Goal: Find specific page/section: Find specific page/section

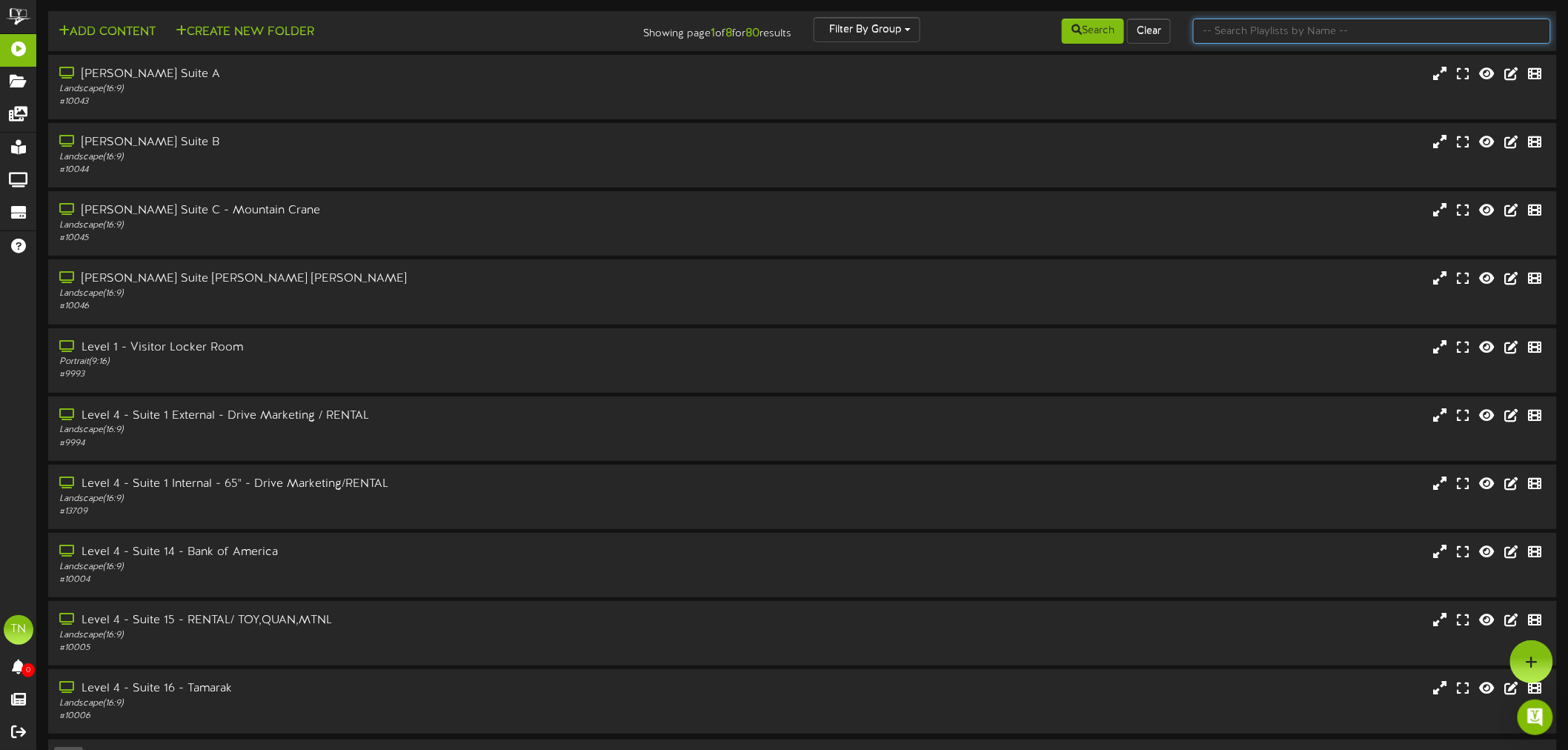
click at [1252, 22] on input "text" at bounding box center [1371, 31] width 358 height 25
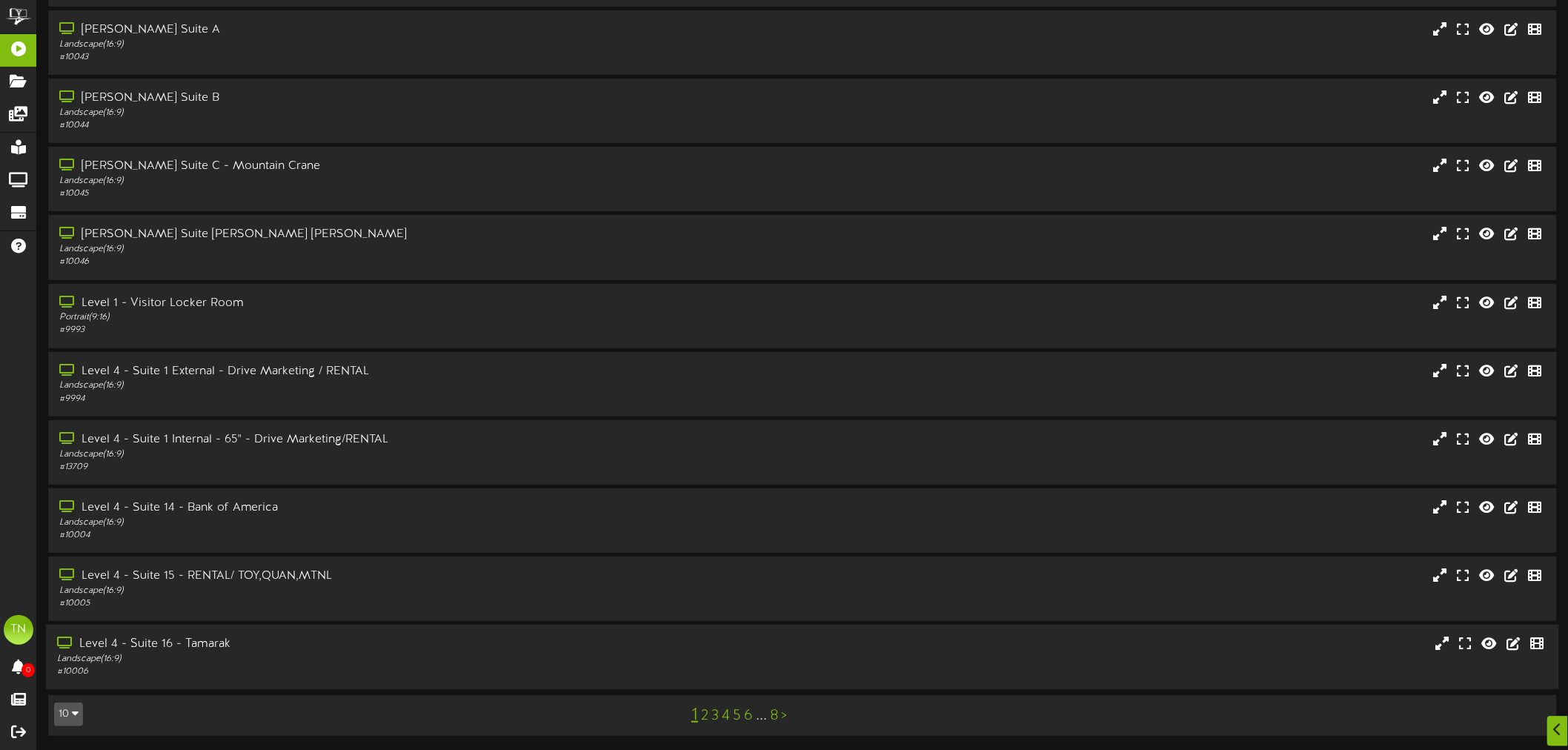
click at [867, 669] on div "Level 4 - Suite 16 - Tamarak Landscape ( 16:9 ) # 10006" at bounding box center [803, 656] width 1513 height 42
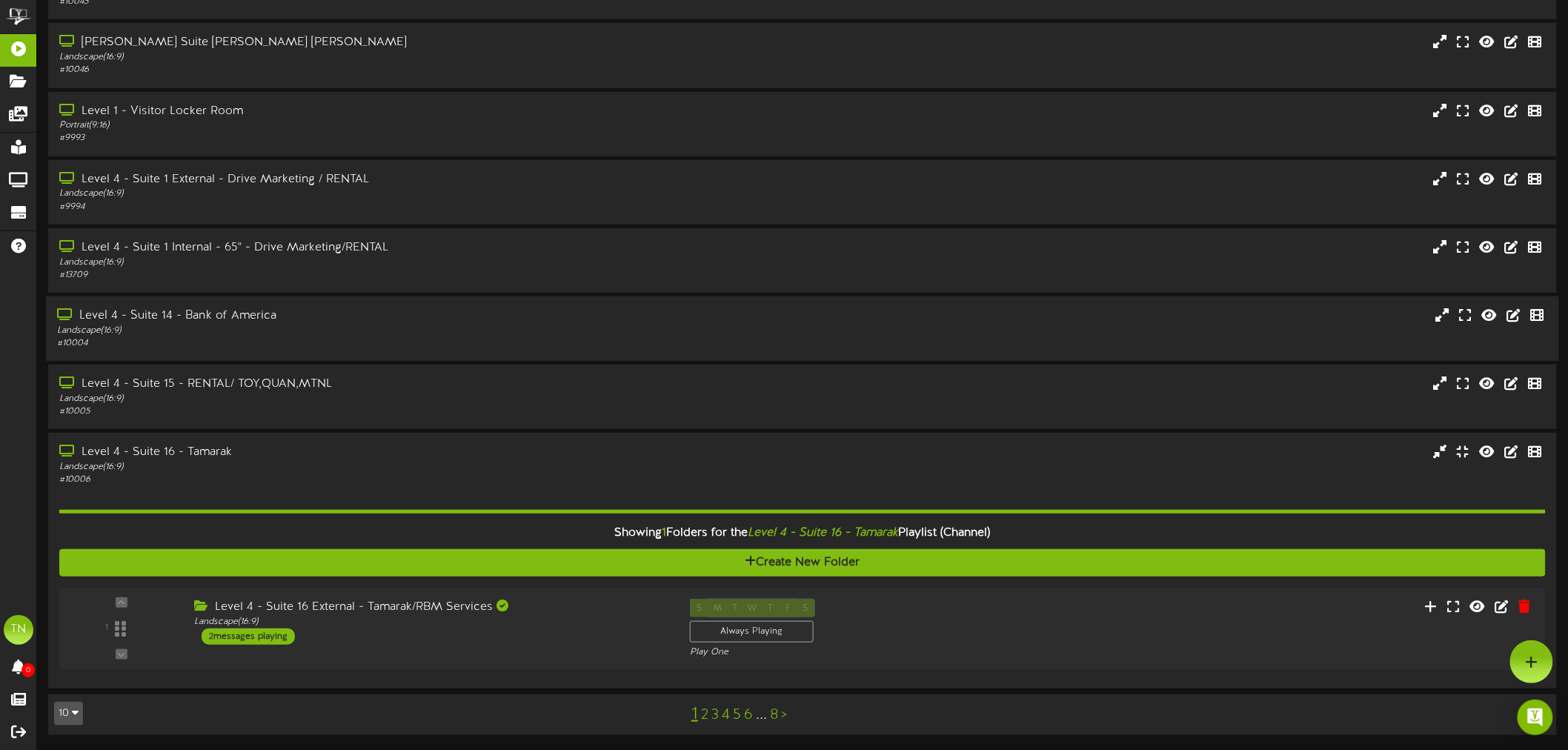
scroll to position [235, 0]
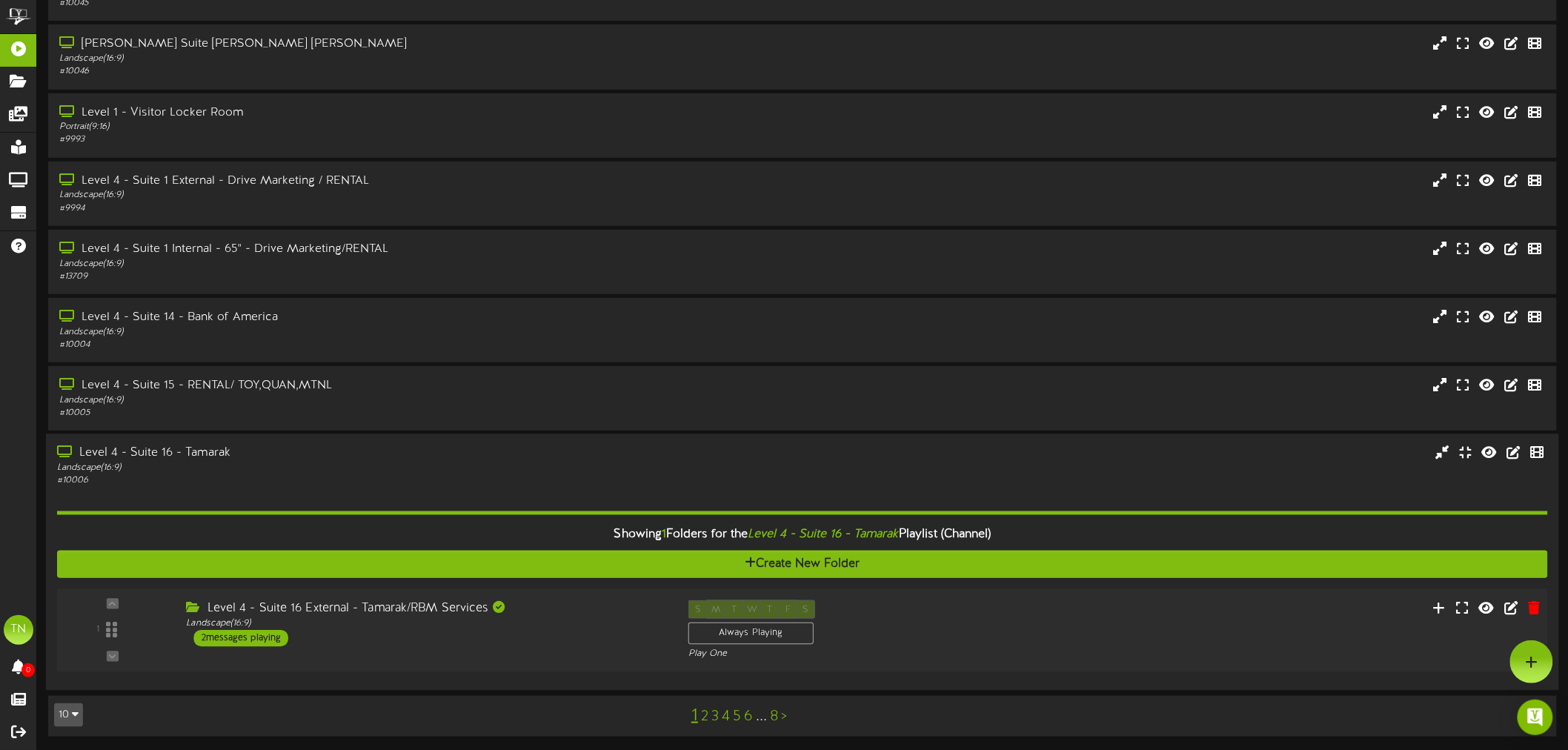
click at [480, 647] on div "1 ( 16:9" at bounding box center [803, 630] width 1506 height 60
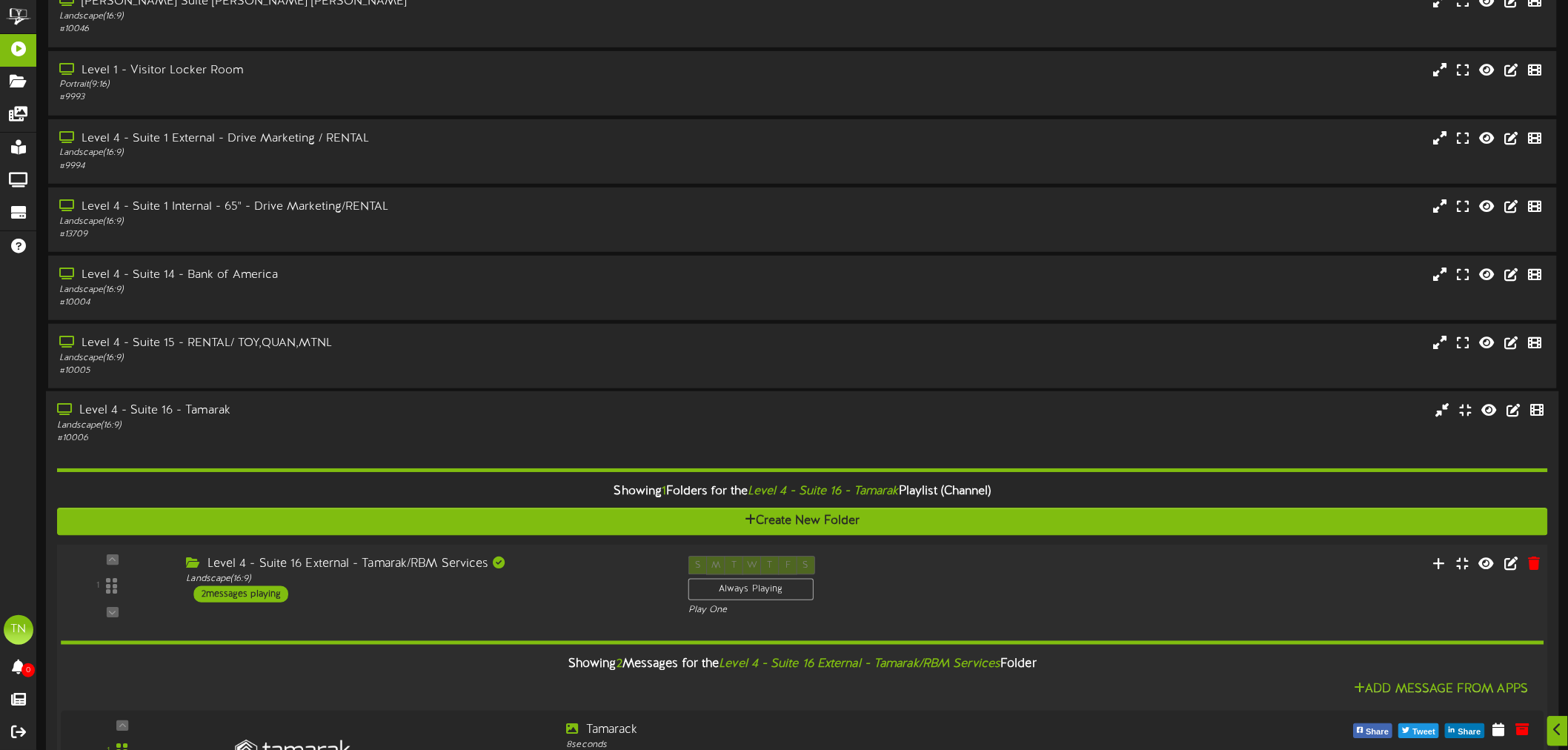
scroll to position [505, 0]
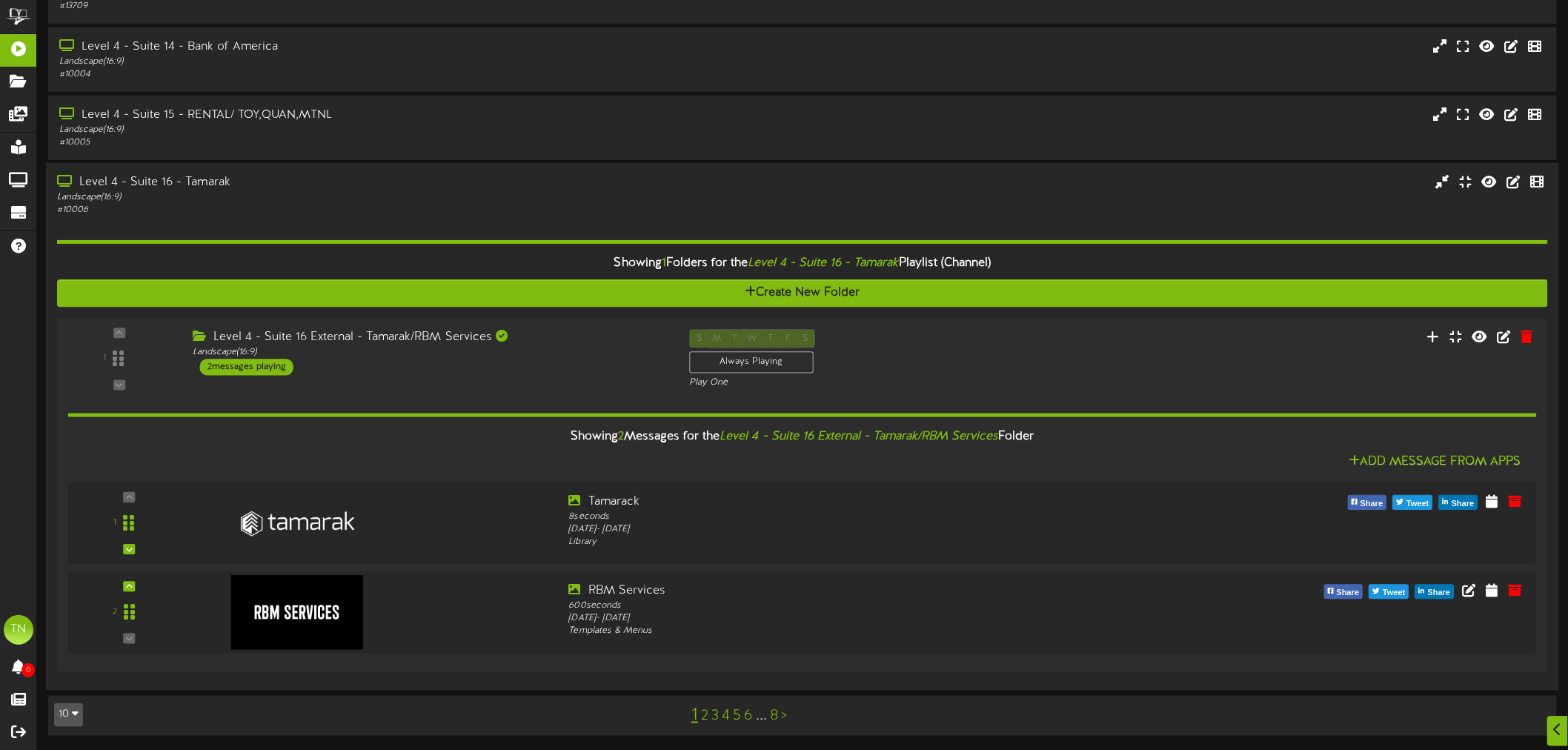
click at [514, 191] on div "Landscape ( 16:9 )" at bounding box center [362, 197] width 608 height 13
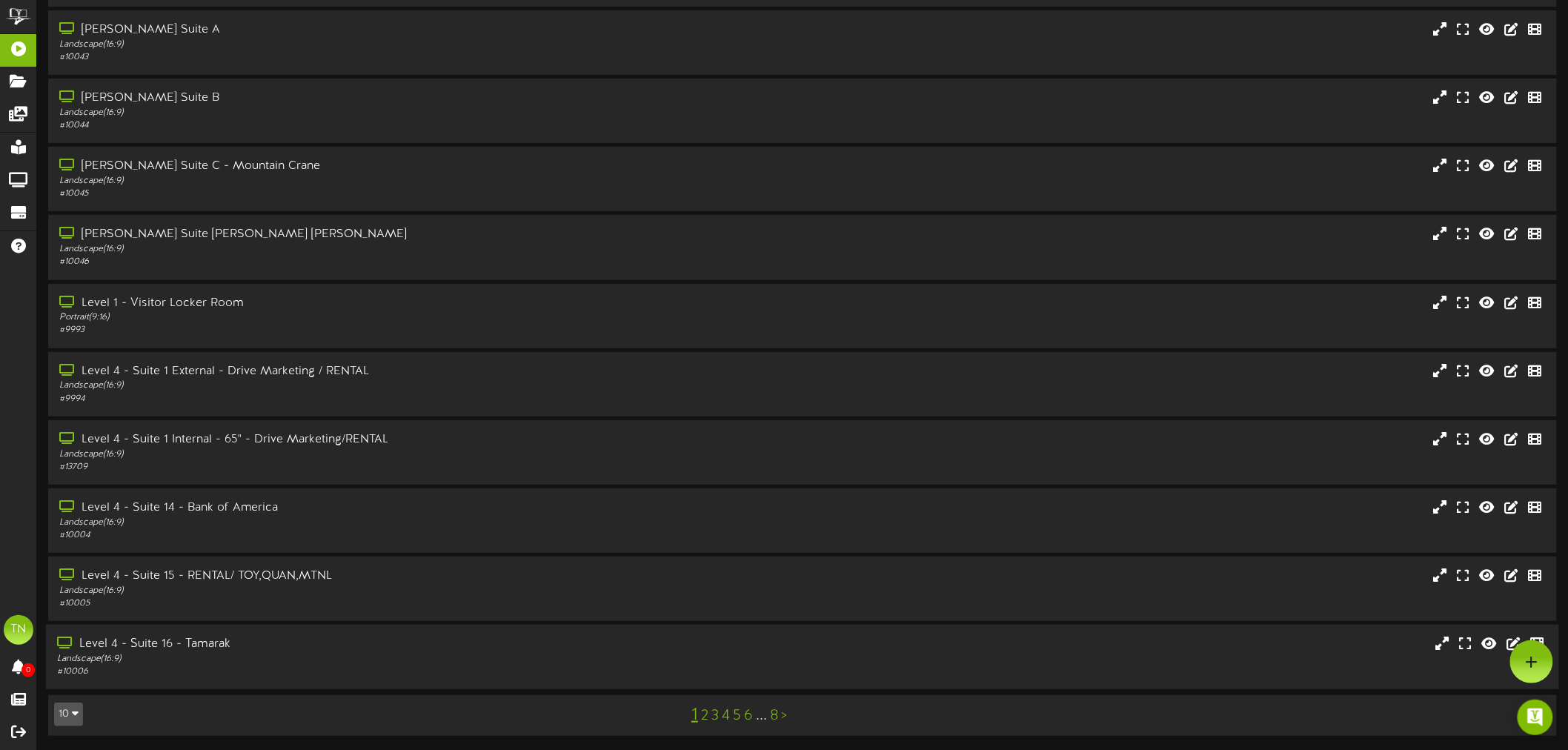
scroll to position [0, 0]
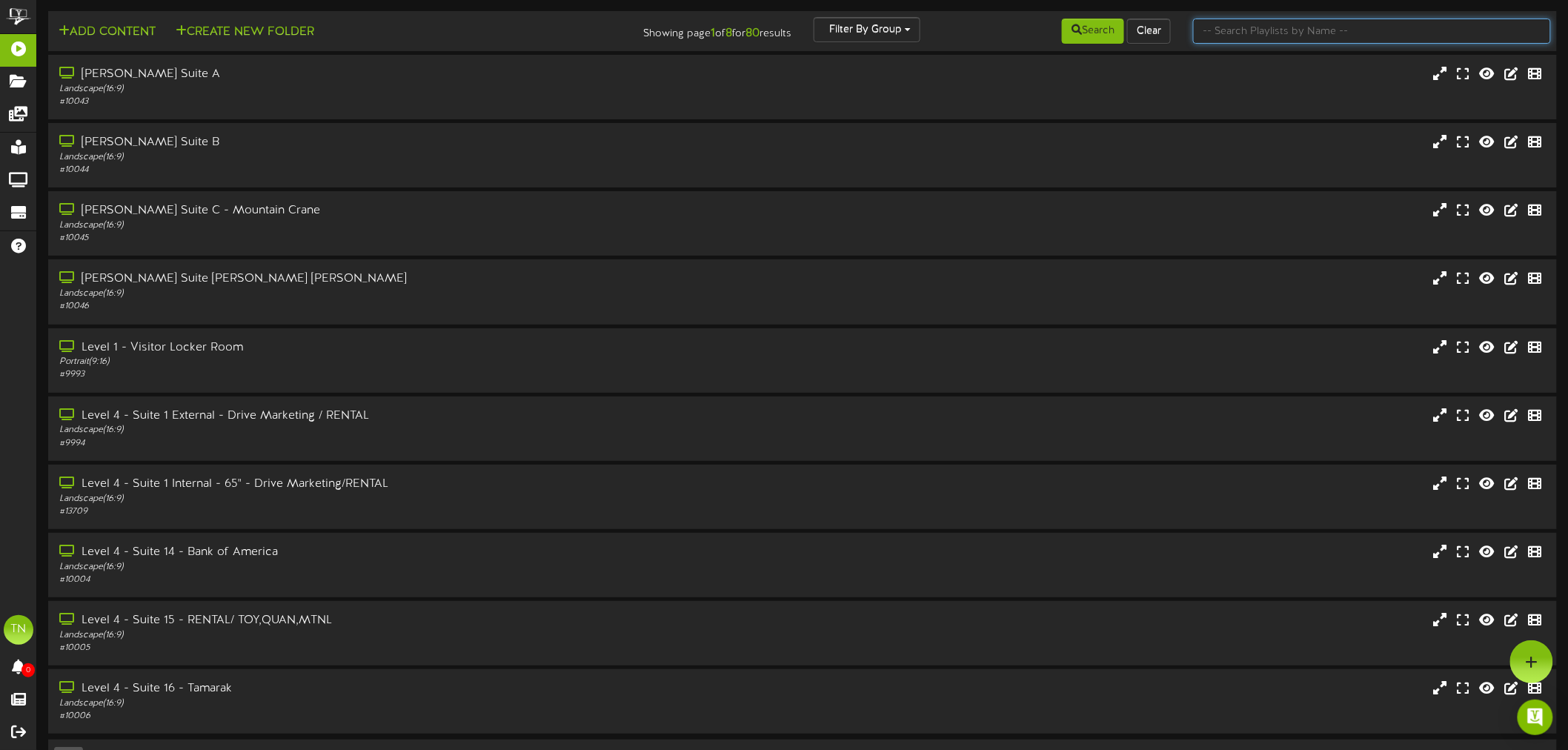
click at [1382, 38] on input "text" at bounding box center [1371, 31] width 358 height 25
type input "suite 29"
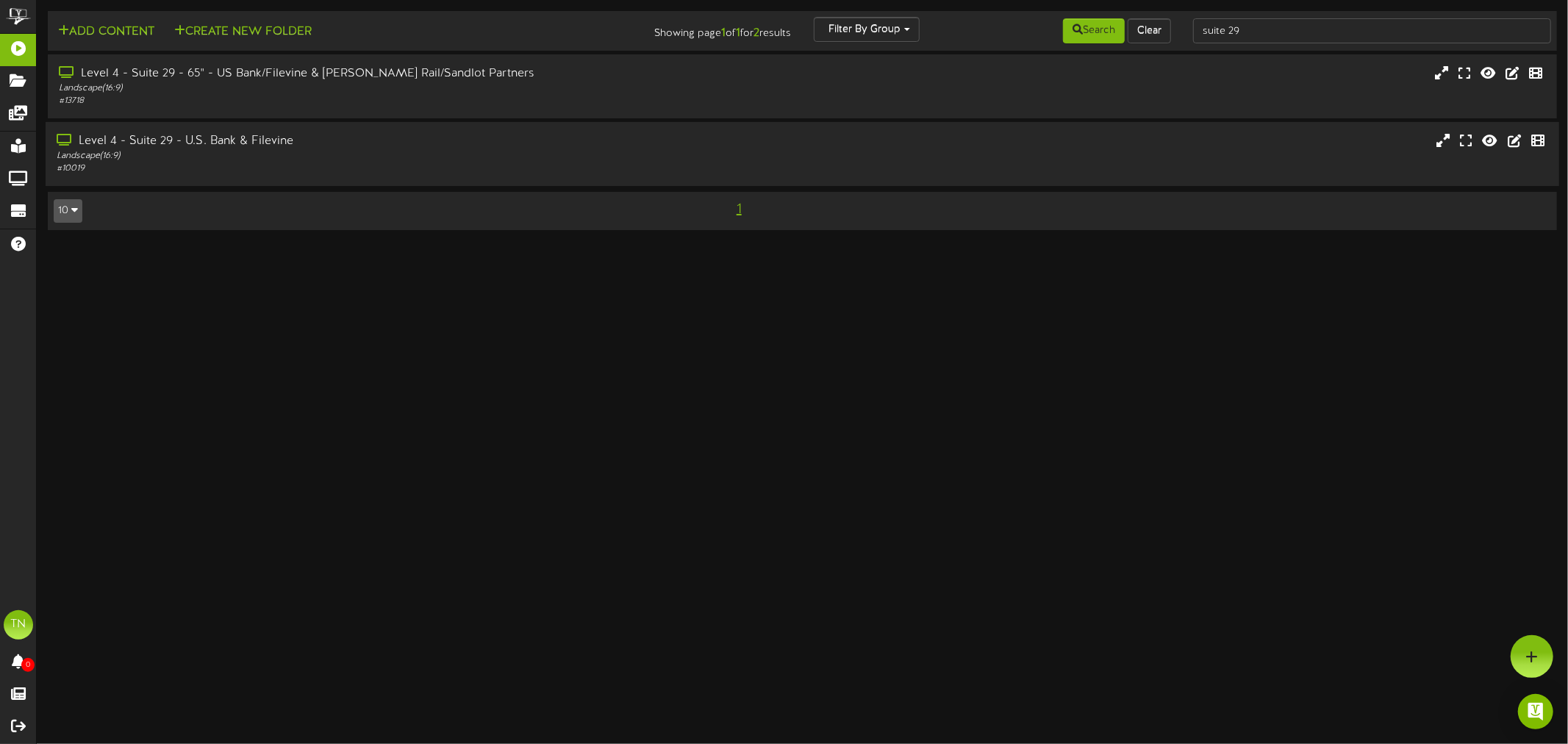
click at [574, 152] on div "Landscape ( 16:9 )" at bounding box center [361, 156] width 608 height 13
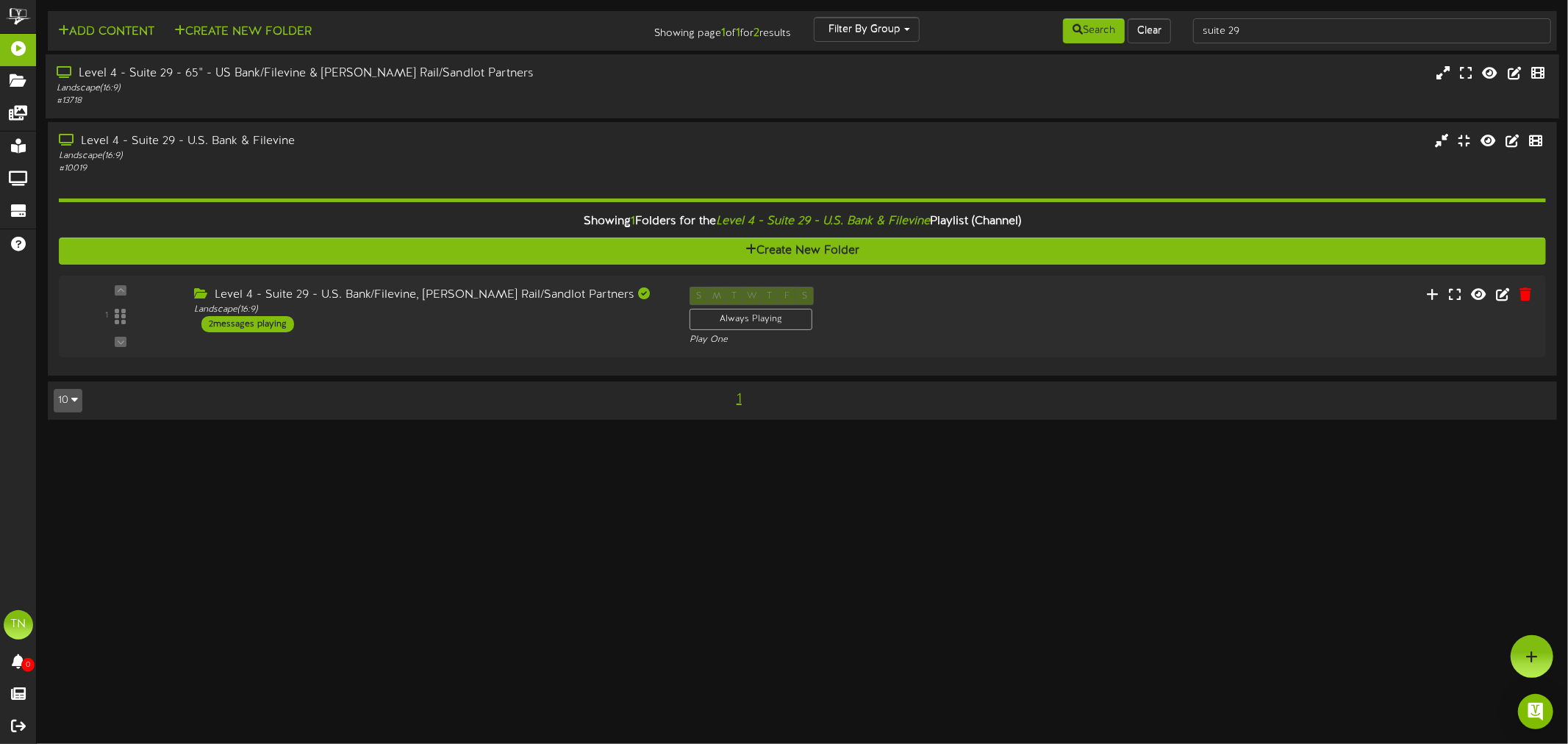
click at [567, 69] on div "Level 4 - Suite 29 - 65" - US Bank/Filevine & [PERSON_NAME] Rail/Sandlot Partne…" at bounding box center [361, 74] width 608 height 16
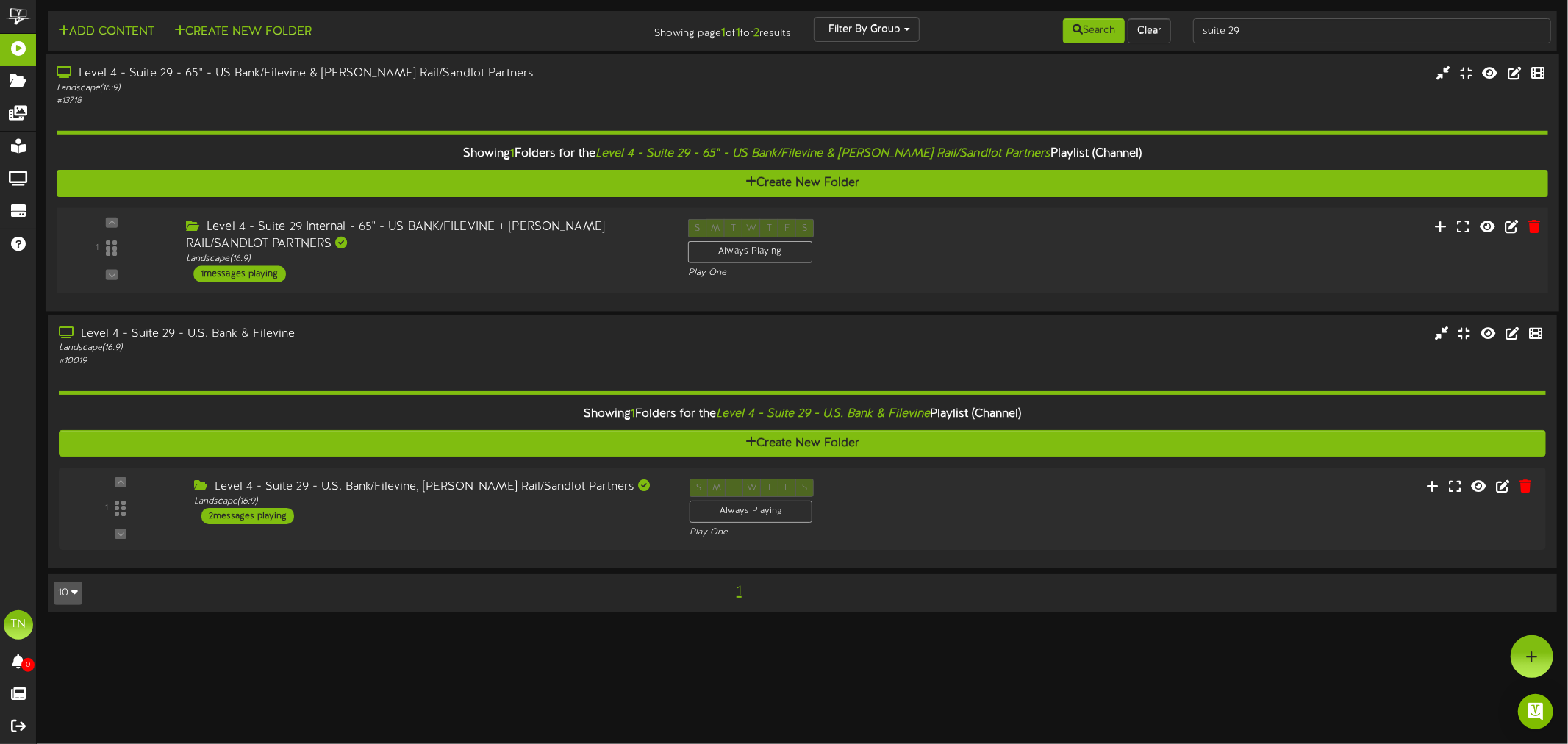
click at [541, 235] on div "Level 4 - Suite 29 Internal - 65" - US BANK/FILEVINE + [PERSON_NAME] RAIL/SANDL…" at bounding box center [426, 235] width 480 height 34
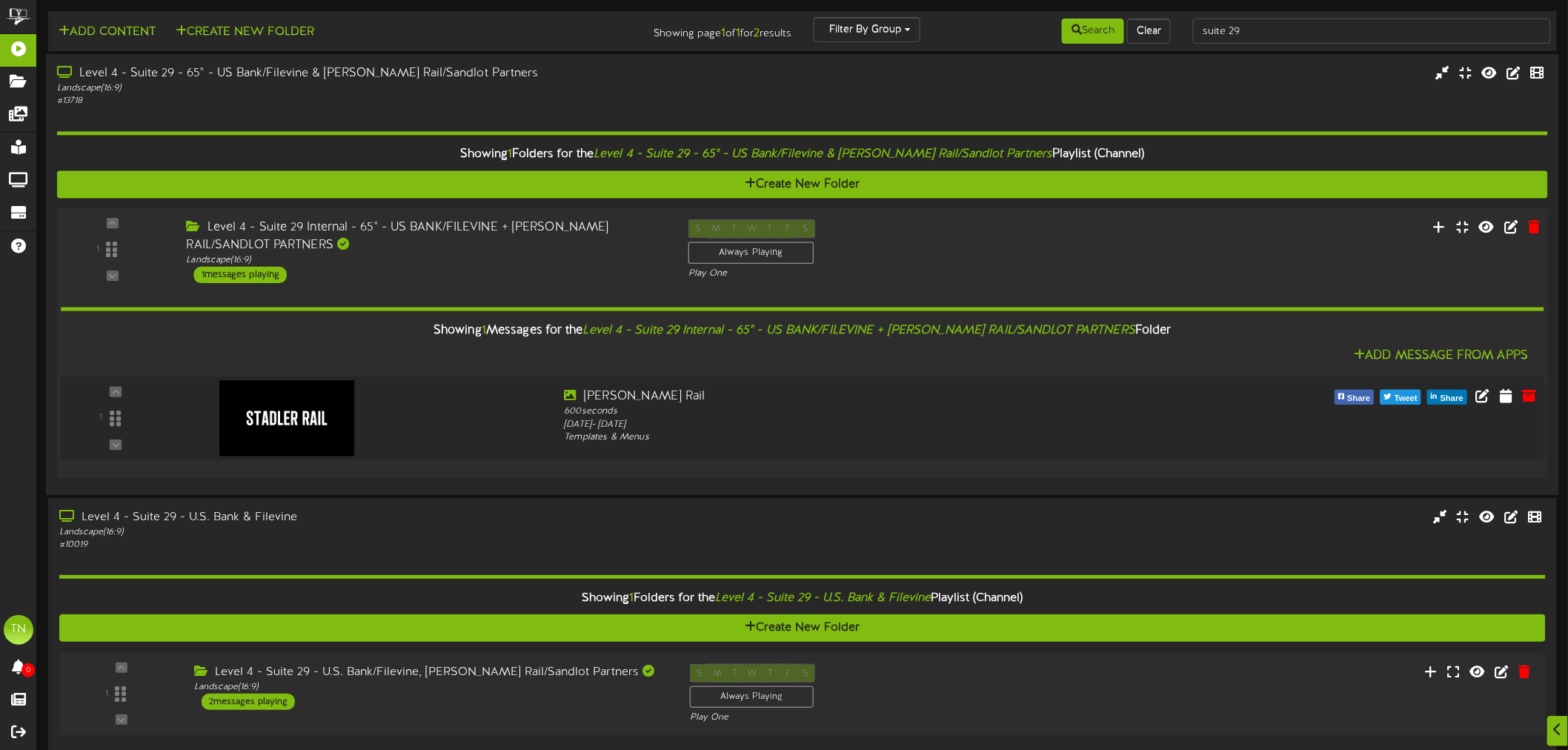
scroll to position [62, 0]
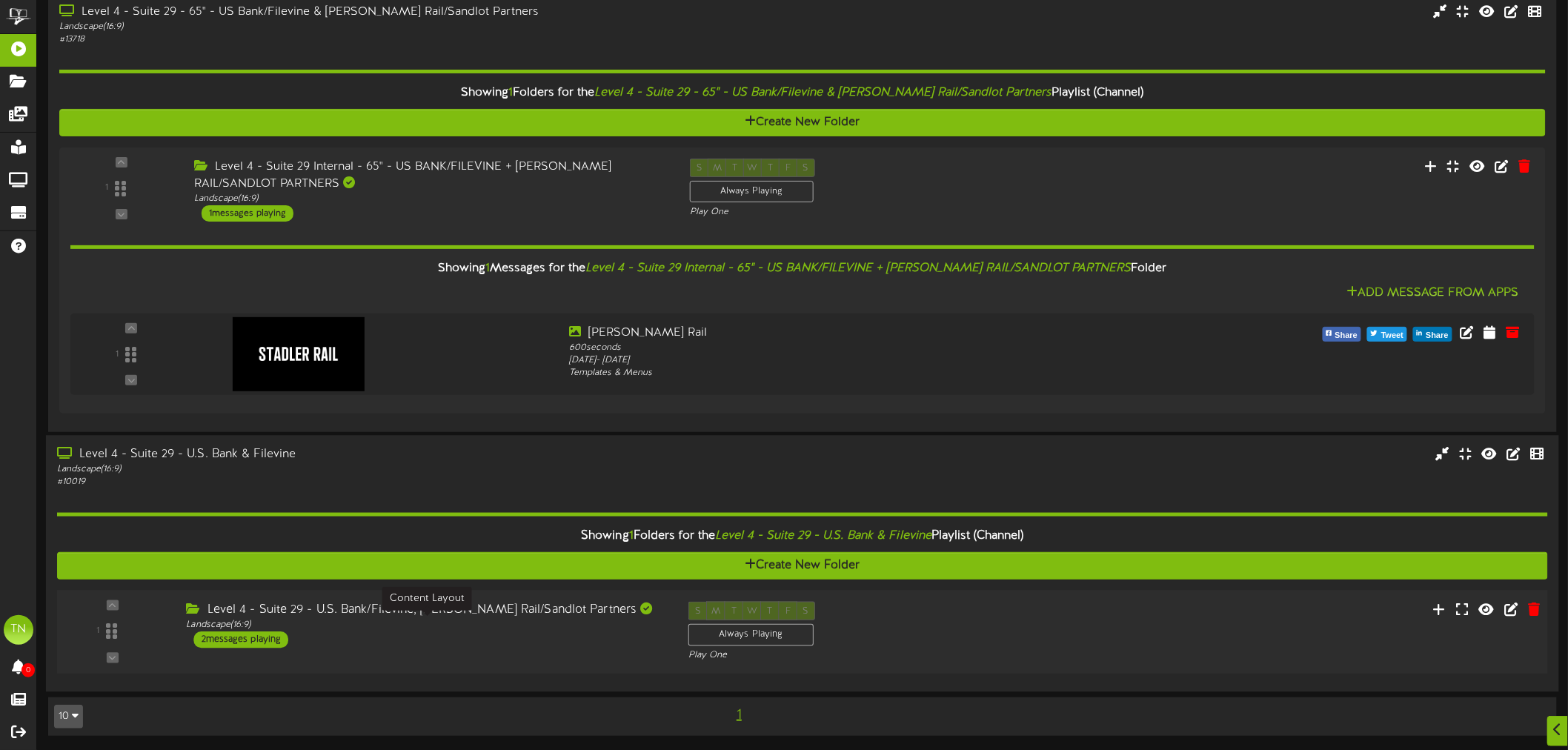
click at [506, 620] on div "Landscape ( 16:9 )" at bounding box center [426, 624] width 480 height 13
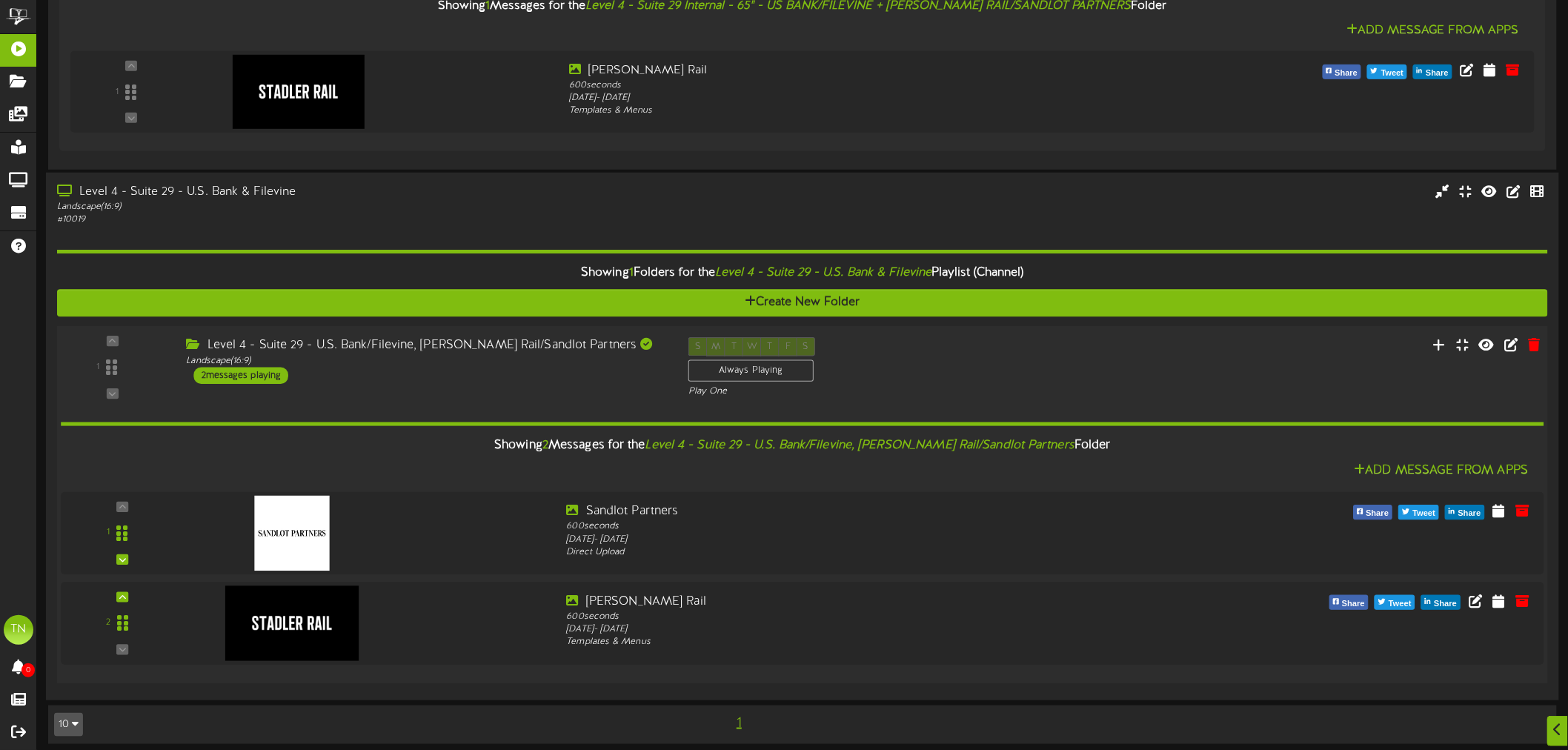
scroll to position [332, 0]
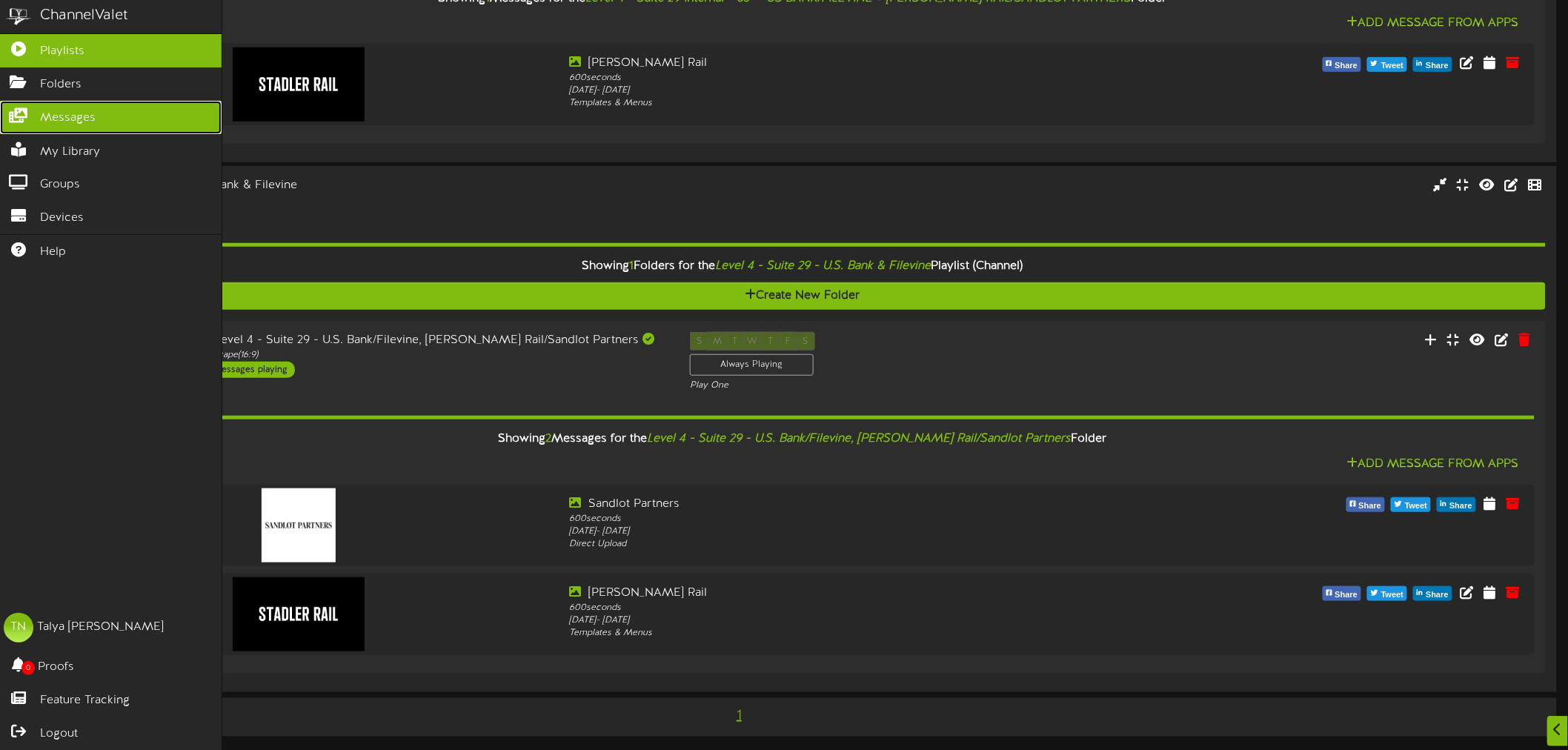
click at [74, 115] on span "Messages" at bounding box center [67, 117] width 56 height 17
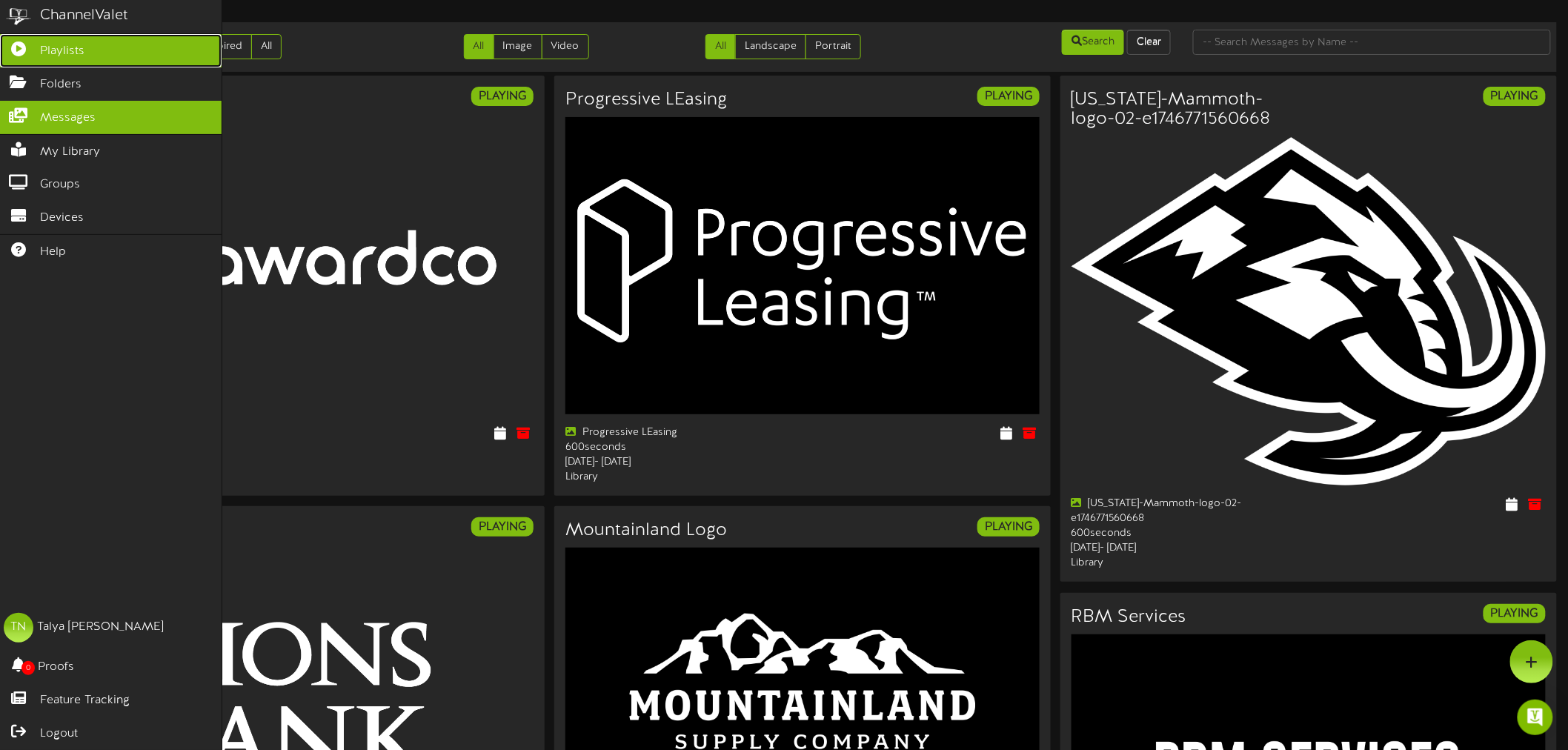
click at [5, 63] on link "Playlists" at bounding box center [110, 51] width 221 height 33
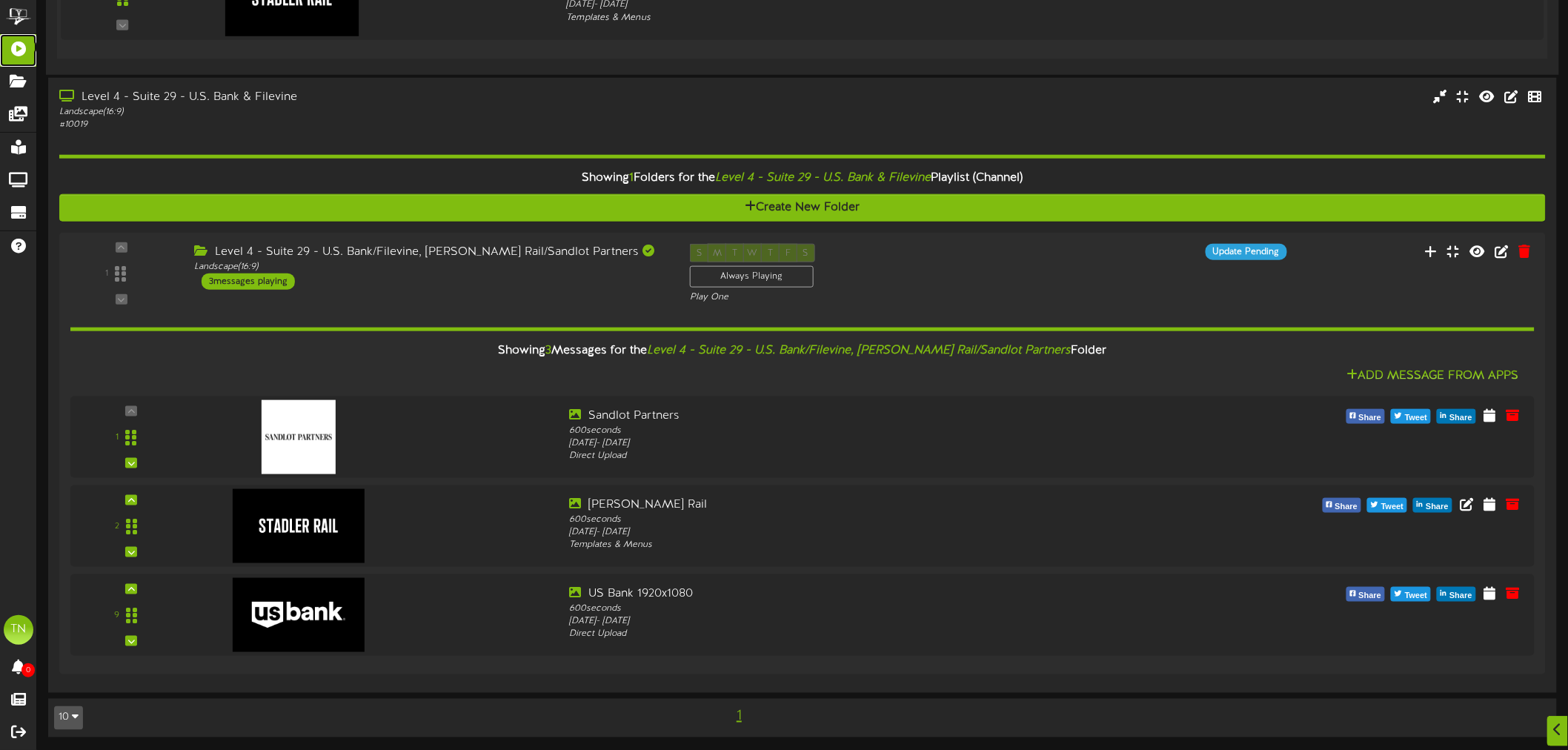
scroll to position [510, 0]
